Goal: Task Accomplishment & Management: Manage account settings

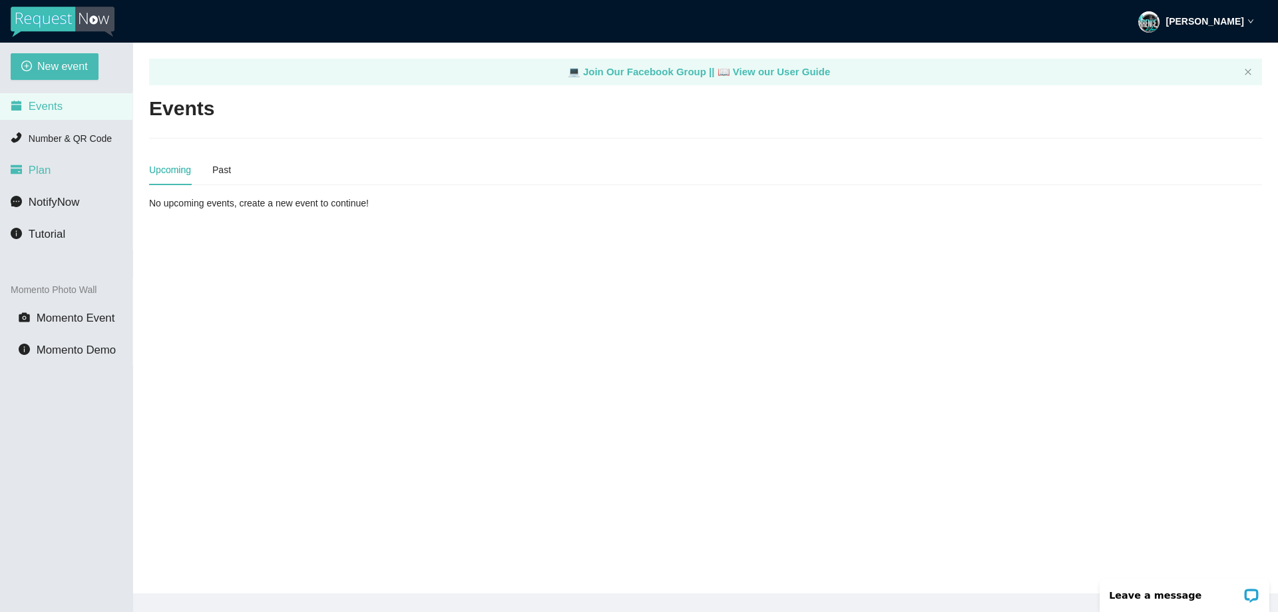
click at [48, 172] on span "Plan" at bounding box center [40, 170] width 23 height 13
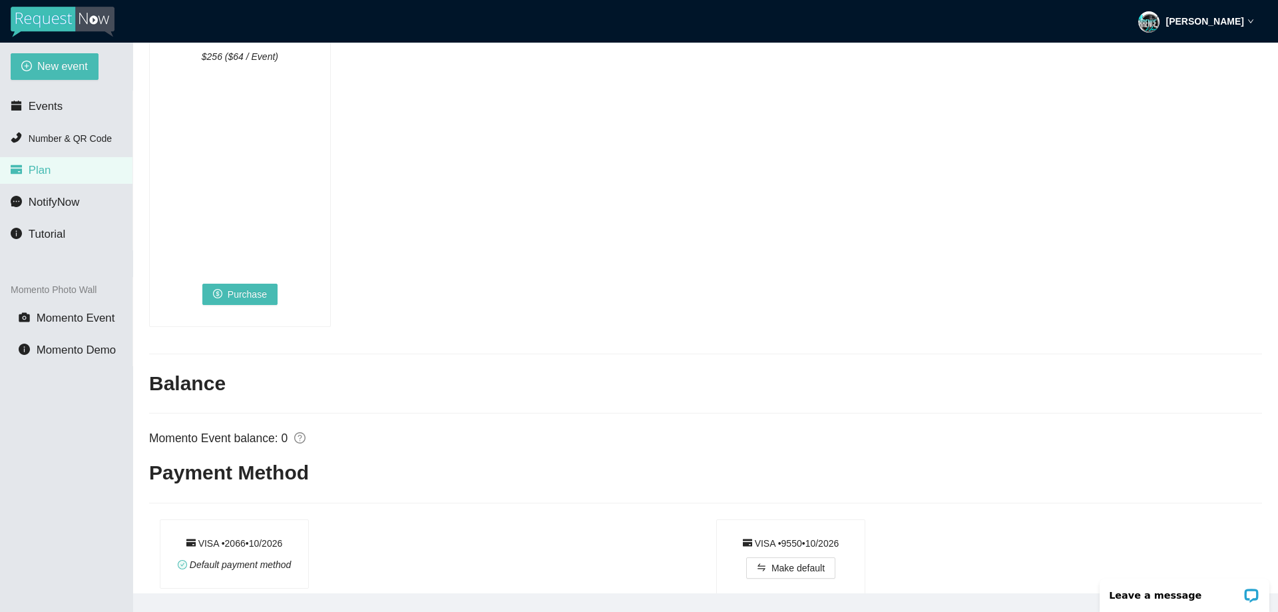
scroll to position [865, 0]
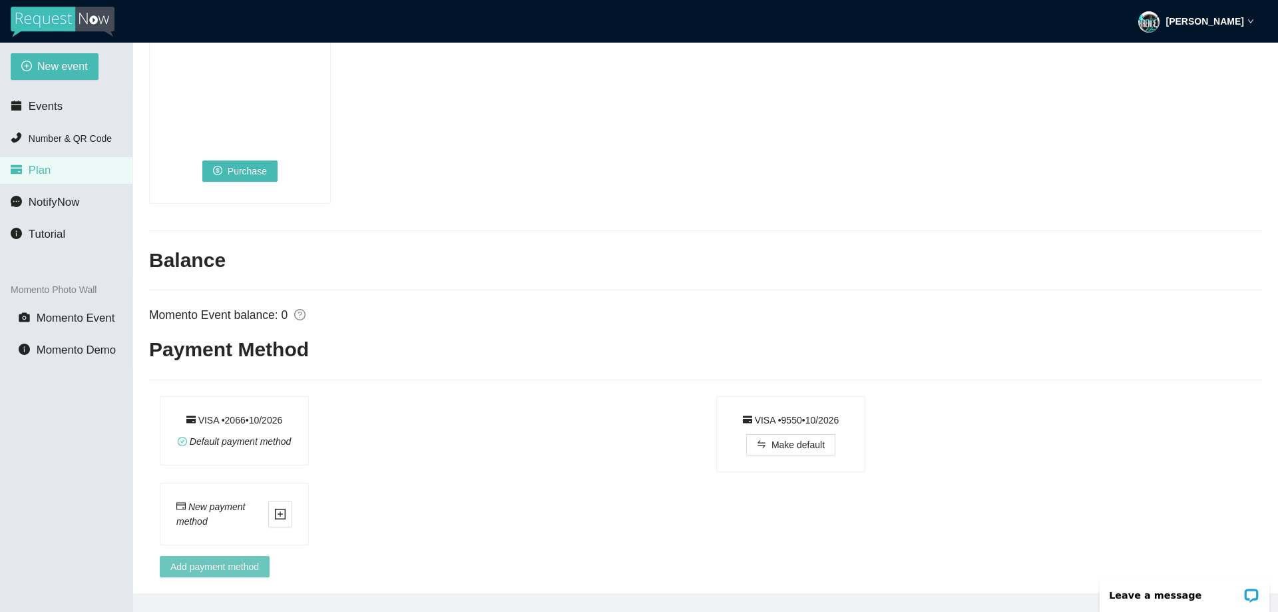
click at [242, 559] on span "Add payment method" at bounding box center [214, 566] width 89 height 15
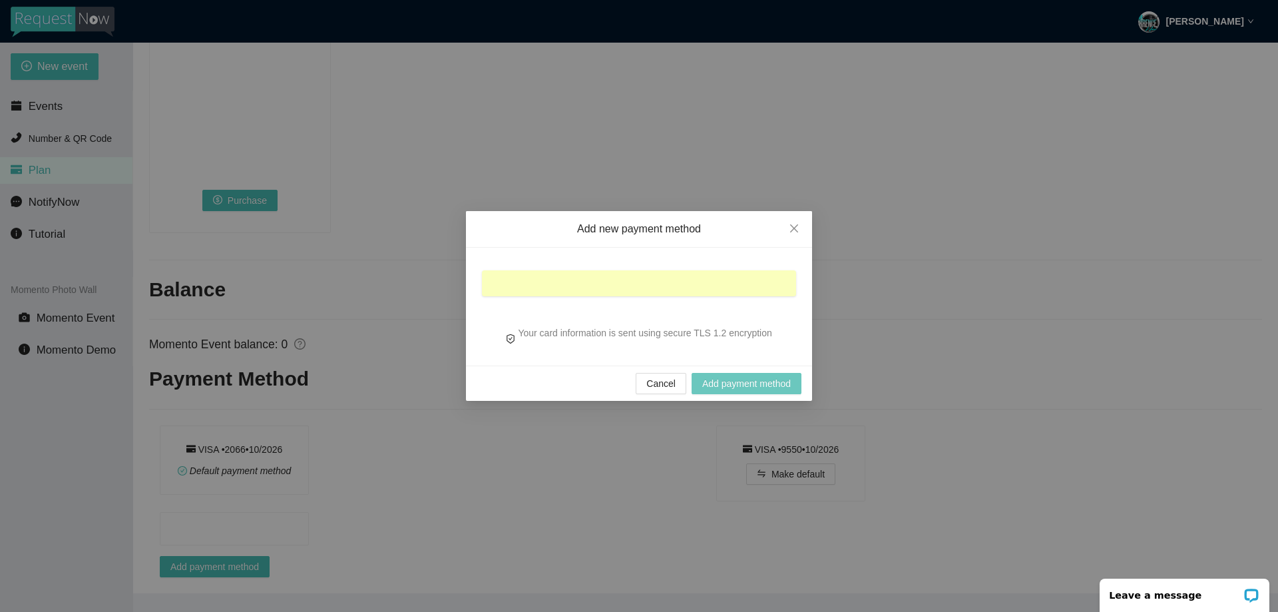
click at [770, 381] on span "Add payment method" at bounding box center [746, 383] width 89 height 15
